Goal: Task Accomplishment & Management: Manage account settings

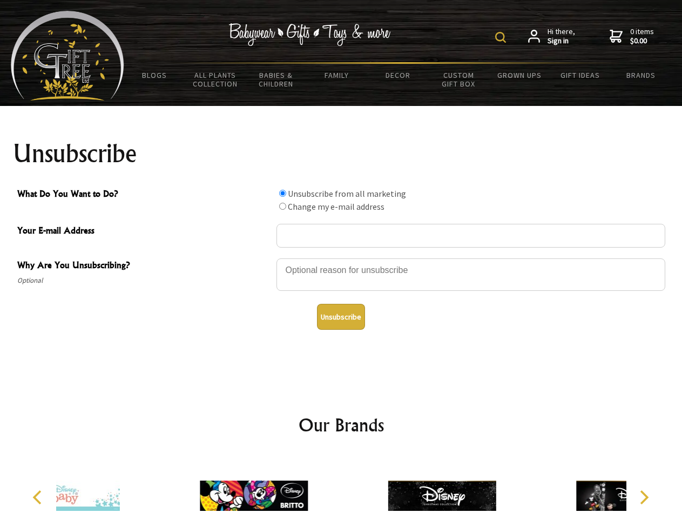
click at [503, 37] on img at bounding box center [500, 37] width 11 height 11
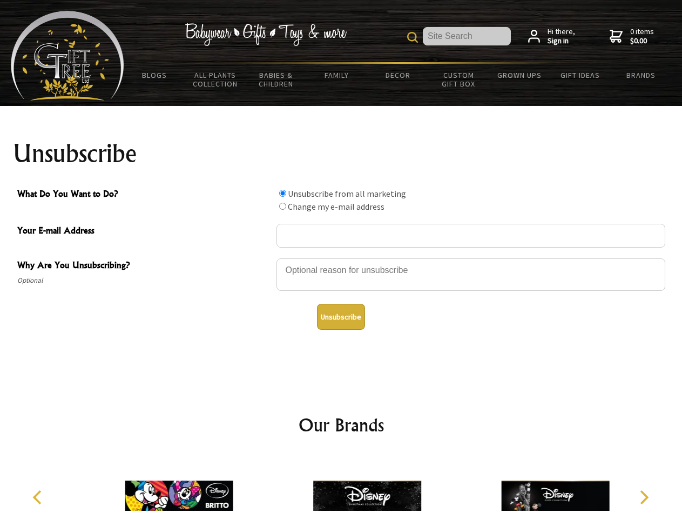
click at [341, 258] on div at bounding box center [471, 276] width 389 height 38
click at [283, 193] on input "What Do You Want to Do?" at bounding box center [282, 193] width 7 height 7
click at [283, 206] on input "What Do You Want to Do?" at bounding box center [282, 206] width 7 height 7
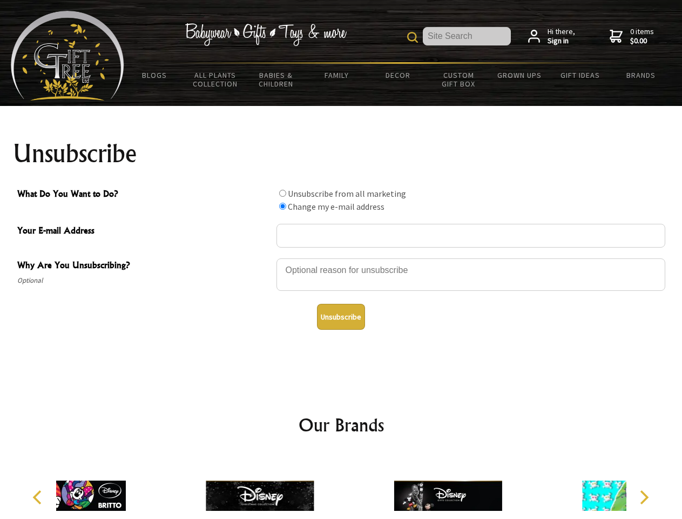
radio input "true"
click at [341, 317] on button "Unsubscribe" at bounding box center [341, 317] width 48 height 26
click at [354, 487] on div at bounding box center [448, 497] width 188 height 84
click at [39, 497] on icon "Previous" at bounding box center [38, 497] width 14 height 14
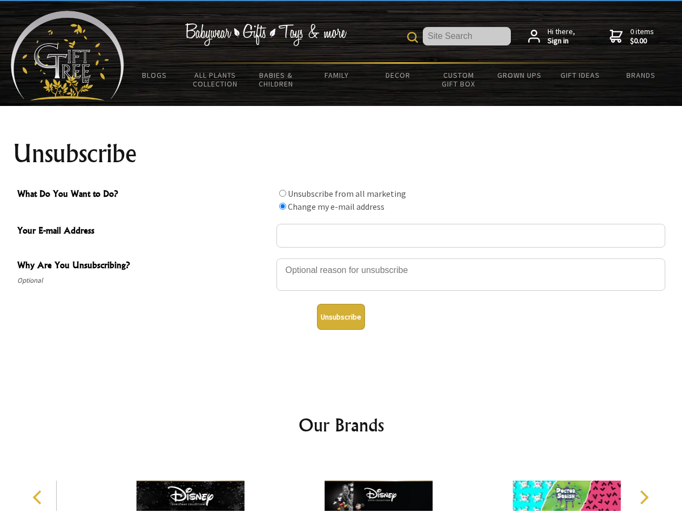
click at [644, 497] on icon "Next" at bounding box center [644, 497] width 14 height 14
